Goal: Task Accomplishment & Management: Manage account settings

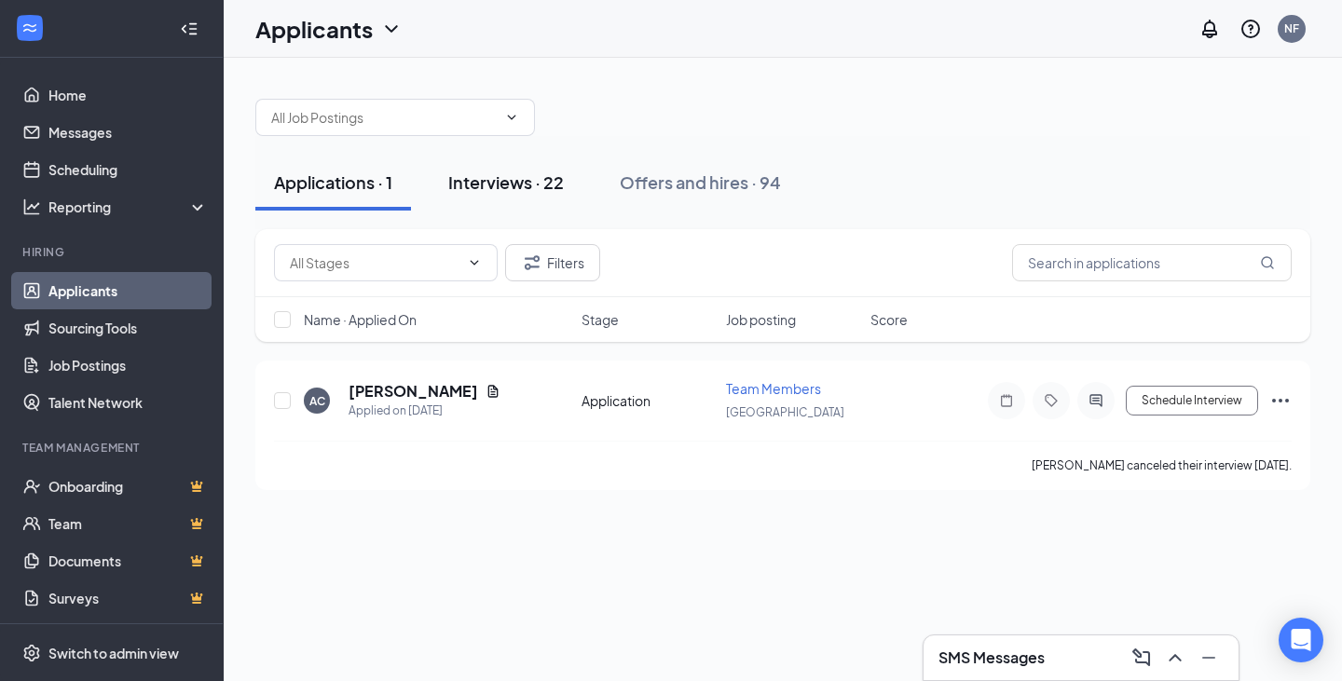
click at [524, 197] on button "Interviews · 22" at bounding box center [505, 183] width 153 height 56
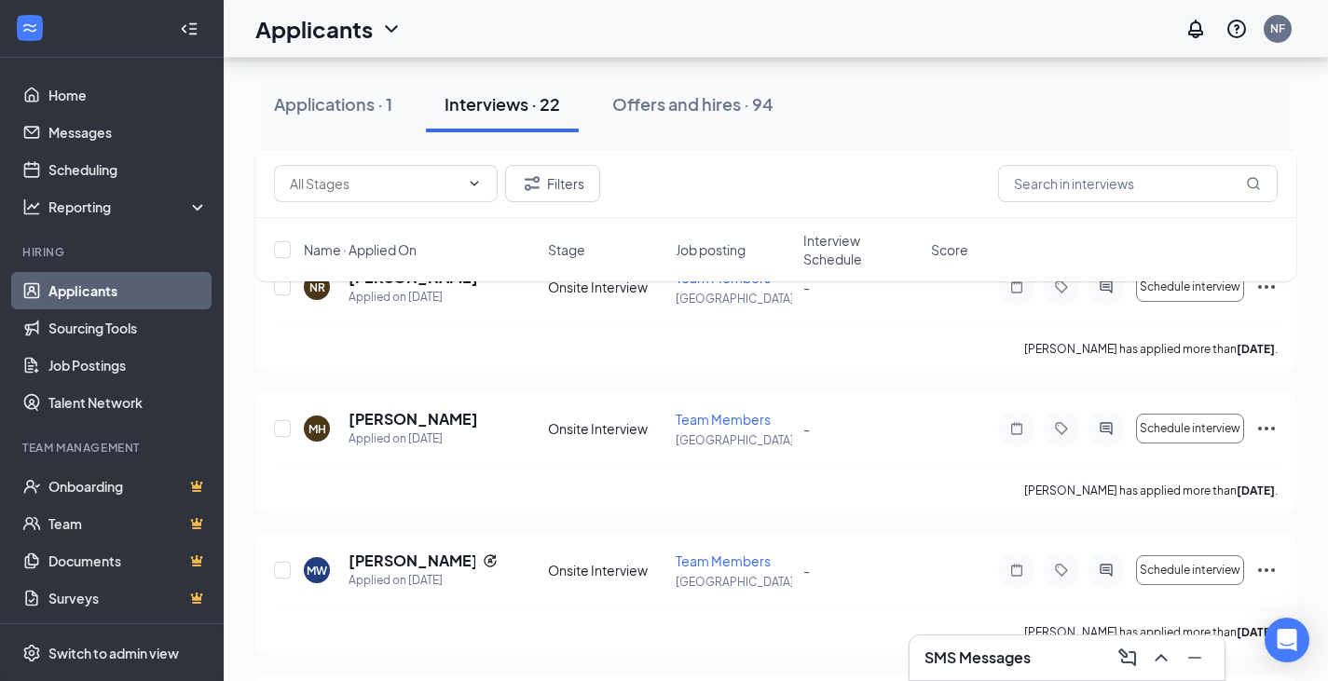
scroll to position [1304, 0]
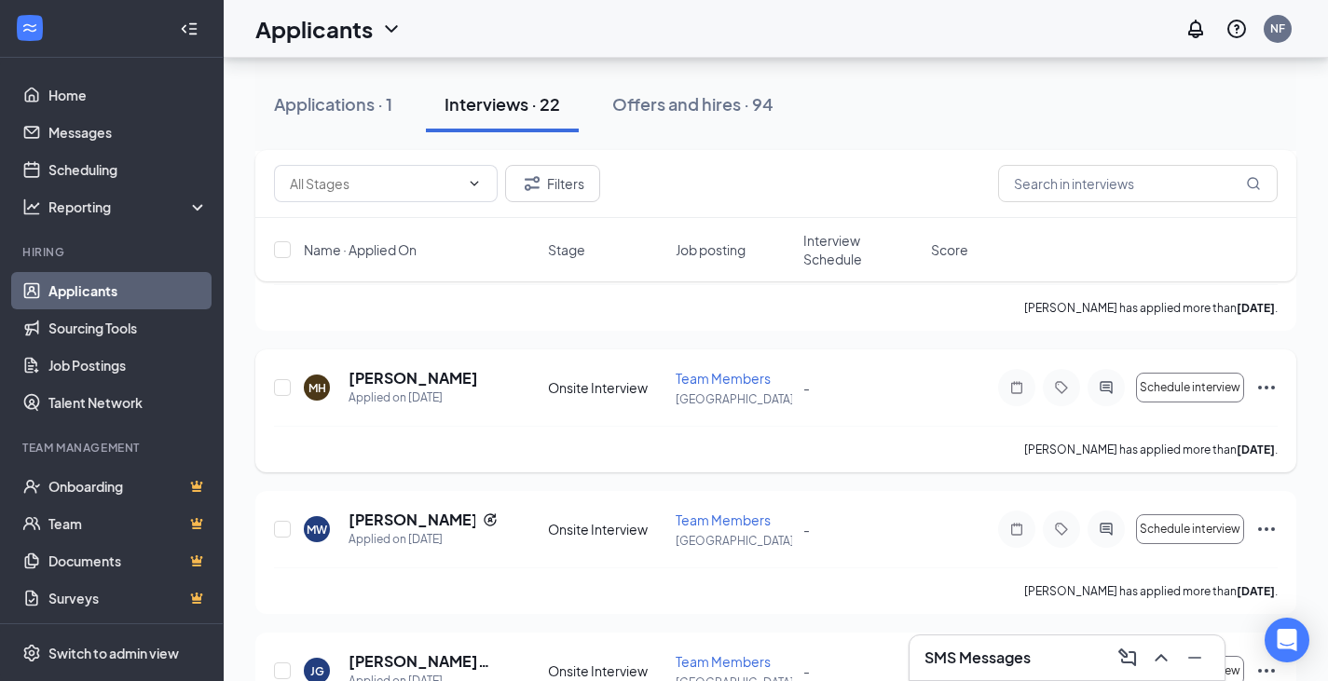
click at [606, 382] on div "Onsite Interview" at bounding box center [606, 387] width 116 height 19
click at [605, 382] on div "Onsite Interview" at bounding box center [606, 387] width 116 height 19
click at [611, 395] on div "Onsite Interview" at bounding box center [606, 387] width 116 height 19
click at [588, 389] on div "Onsite Interview" at bounding box center [606, 387] width 116 height 19
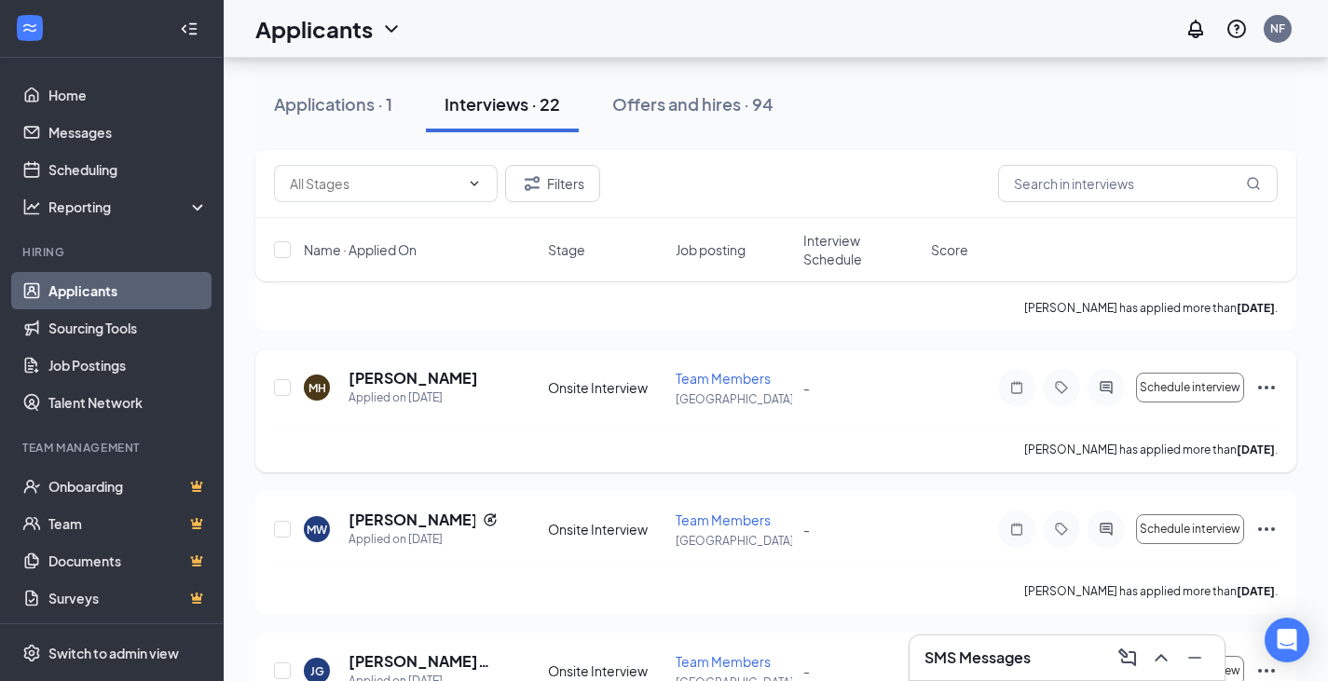
click at [583, 386] on div "Onsite Interview" at bounding box center [606, 387] width 116 height 19
click at [615, 390] on div "Onsite Interview" at bounding box center [606, 387] width 116 height 19
click at [637, 388] on div "Onsite Interview" at bounding box center [606, 387] width 116 height 19
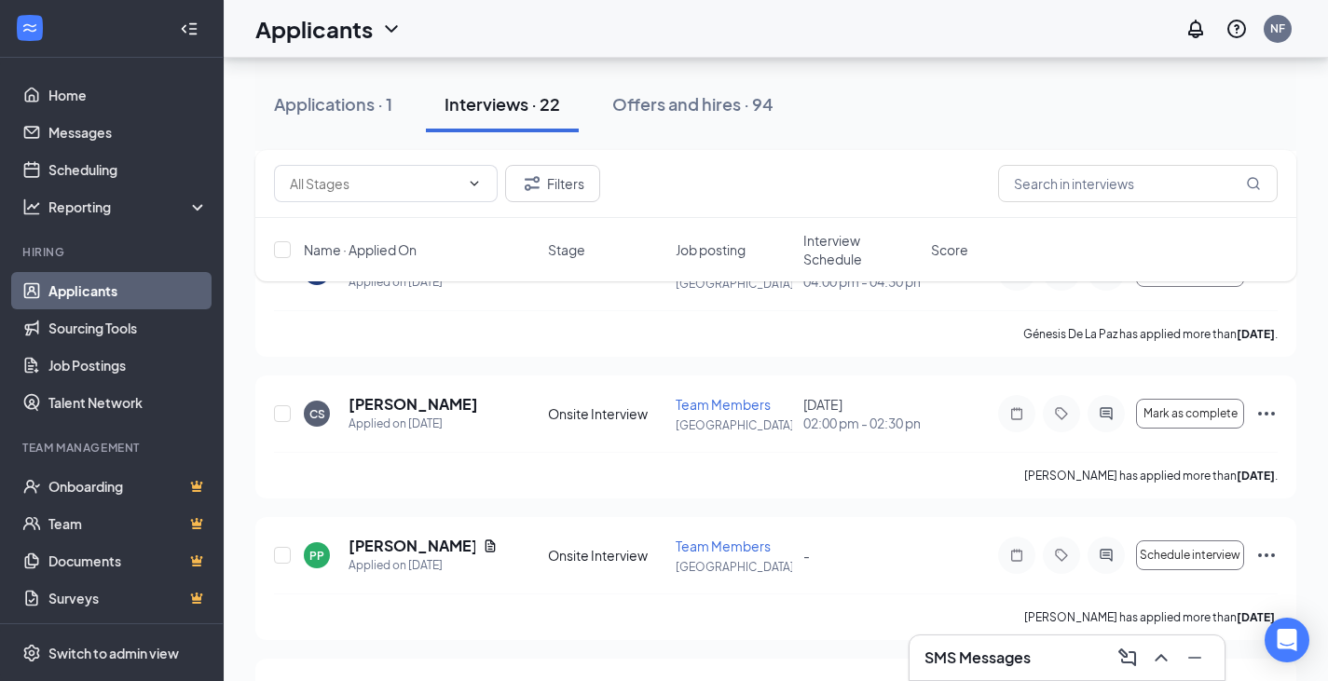
scroll to position [745, 0]
